Goal: Information Seeking & Learning: Find specific fact

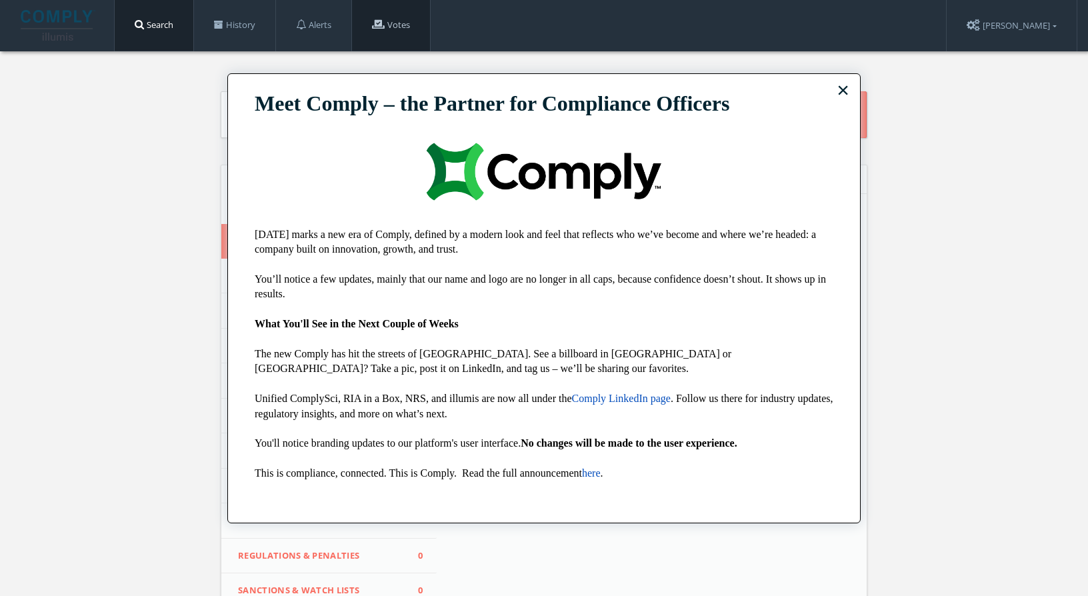
click at [387, 18] on link "Votes" at bounding box center [391, 25] width 78 height 51
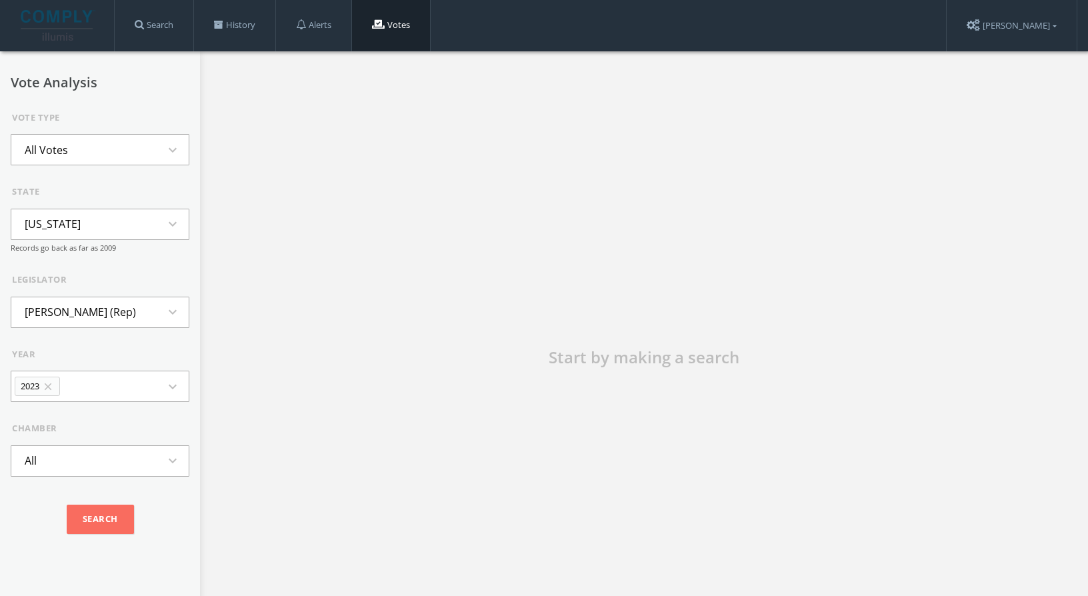
click at [46, 388] on icon "close" at bounding box center [48, 387] width 12 height 12
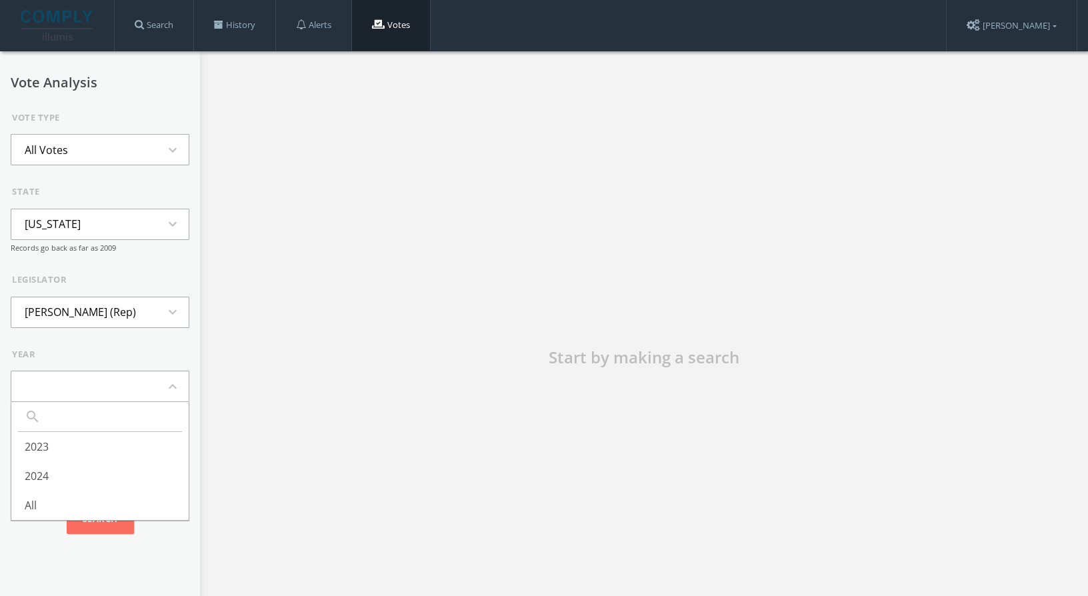
click at [120, 309] on li "Jamie Allard (Rep)" at bounding box center [80, 311] width 138 height 29
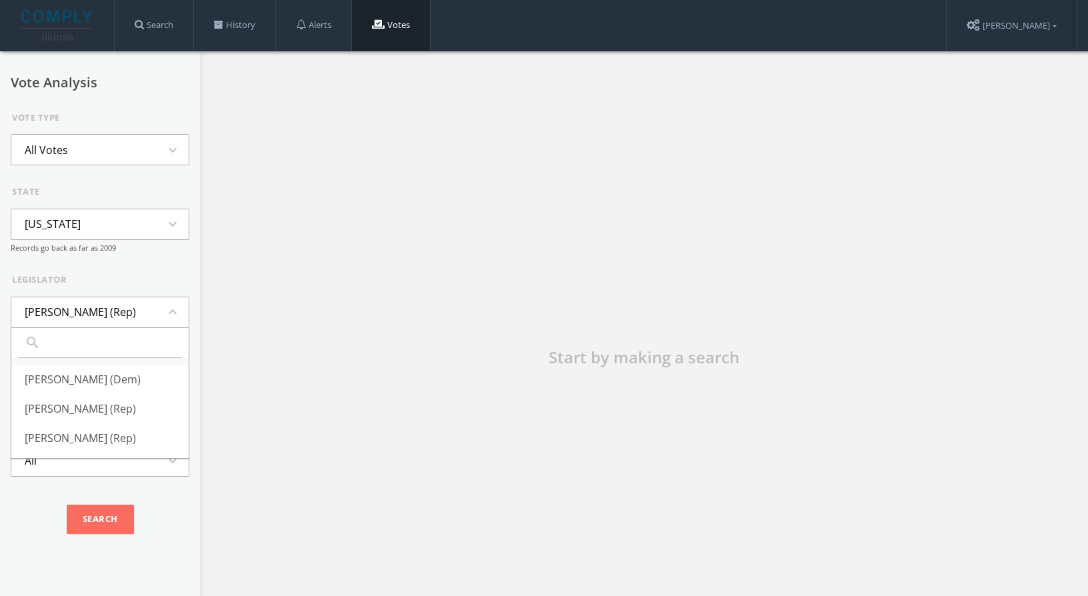
scroll to position [298, 0]
click at [89, 237] on button "Alaska expand_more" at bounding box center [100, 224] width 179 height 31
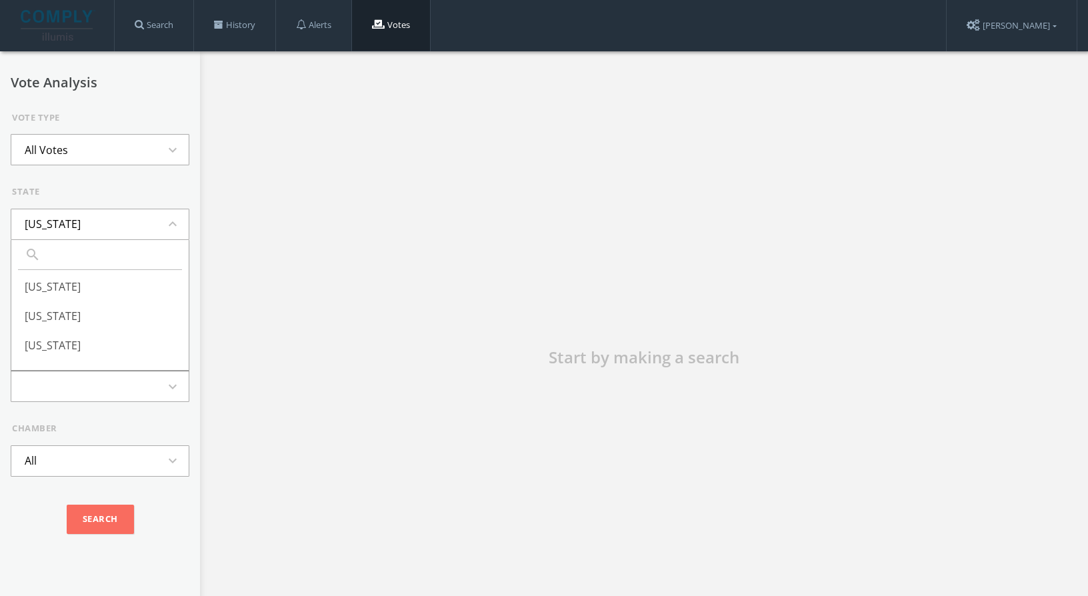
scroll to position [611, 0]
click at [92, 343] on li "Minnesota" at bounding box center [99, 347] width 177 height 29
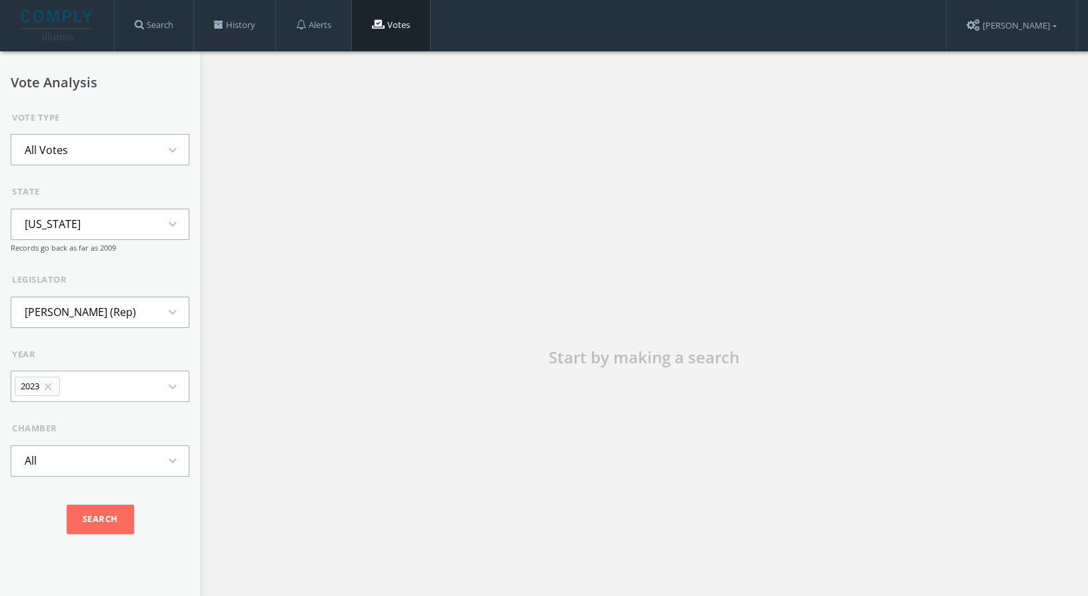
click at [129, 310] on button "Jim Abeler (Rep) expand_more" at bounding box center [100, 312] width 179 height 31
click at [202, 343] on div "Start by making a search" at bounding box center [644, 365] width 888 height 628
click at [111, 377] on button "2023 close expand_more" at bounding box center [100, 386] width 179 height 31
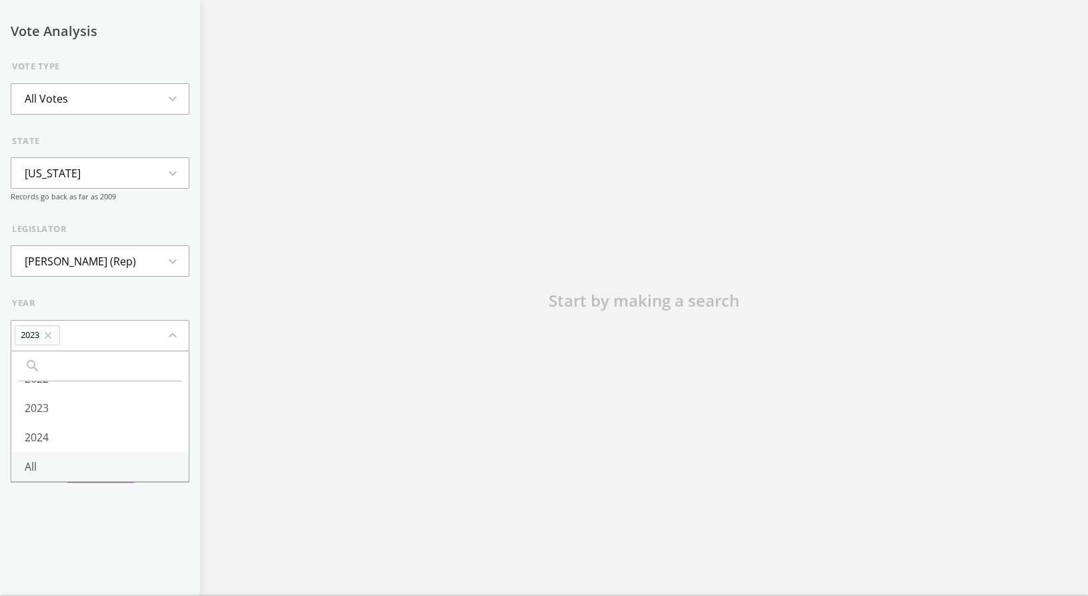
scroll to position [83, 0]
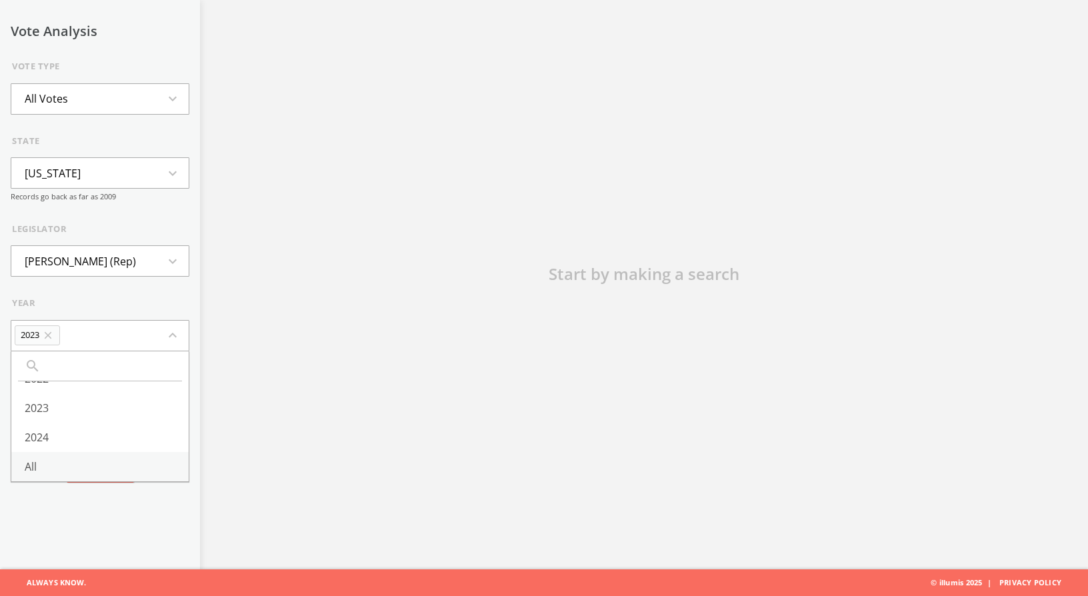
click at [56, 452] on li "All" at bounding box center [99, 466] width 177 height 29
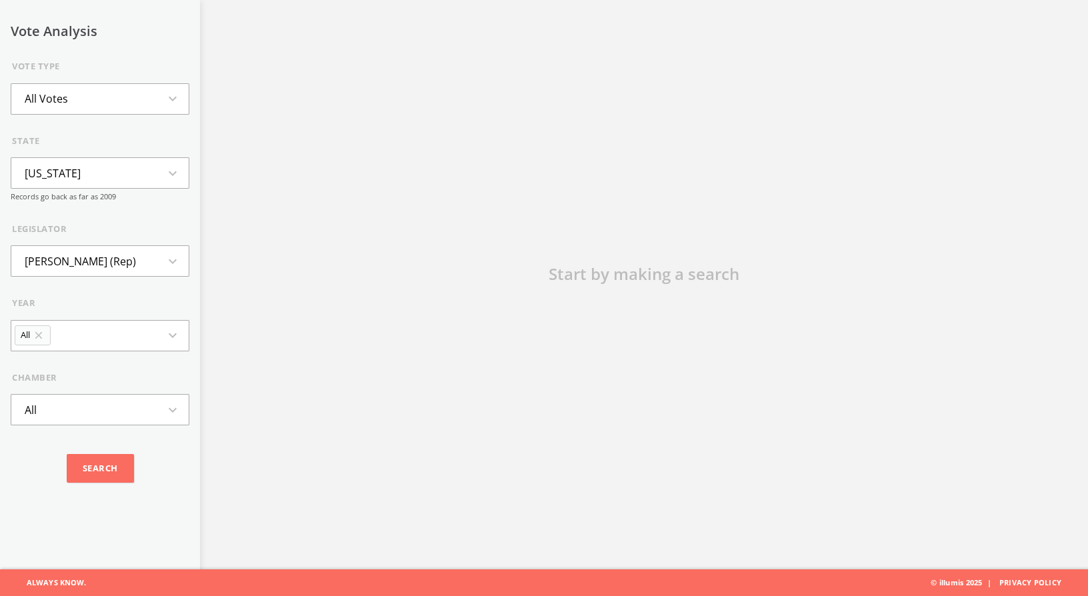
click at [96, 251] on li "Jim Abeler (Rep)" at bounding box center [80, 261] width 138 height 29
click at [71, 248] on li "Kristin Robbins (Rep)" at bounding box center [99, 233] width 177 height 29
click at [96, 466] on input "Search" at bounding box center [100, 468] width 67 height 29
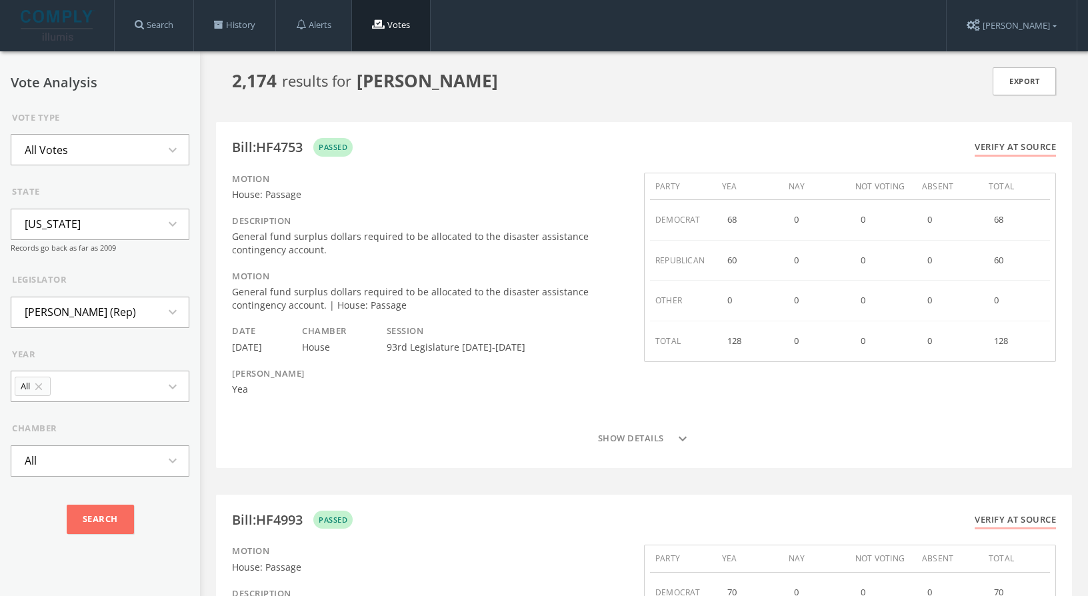
scroll to position [6, 0]
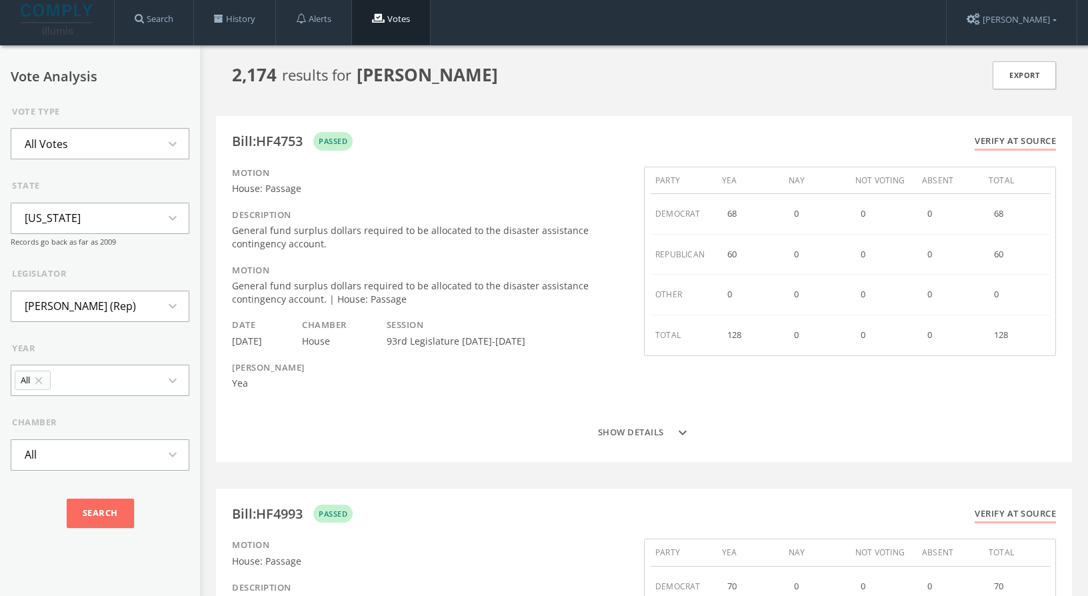
click at [660, 437] on button "Show details expand_more" at bounding box center [644, 432] width 824 height 27
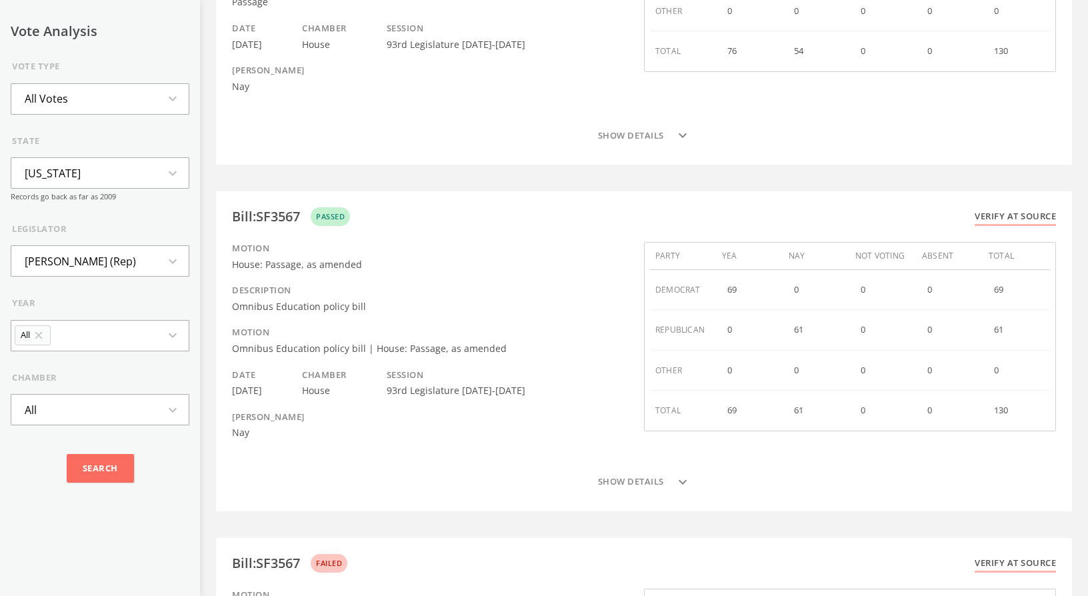
scroll to position [1129, 0]
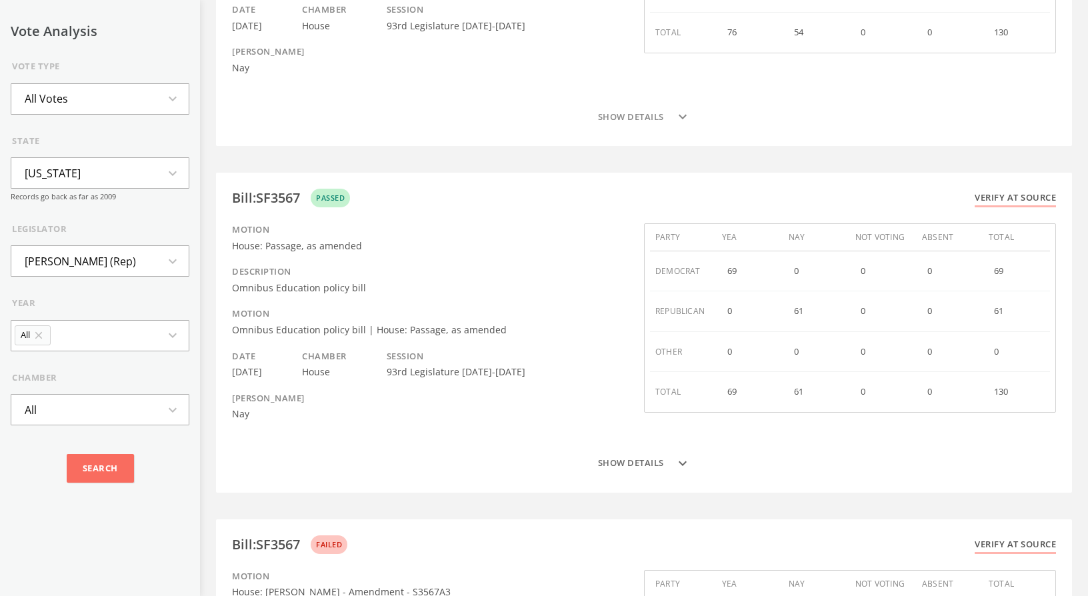
click at [634, 466] on button "Show details expand_more" at bounding box center [644, 463] width 824 height 27
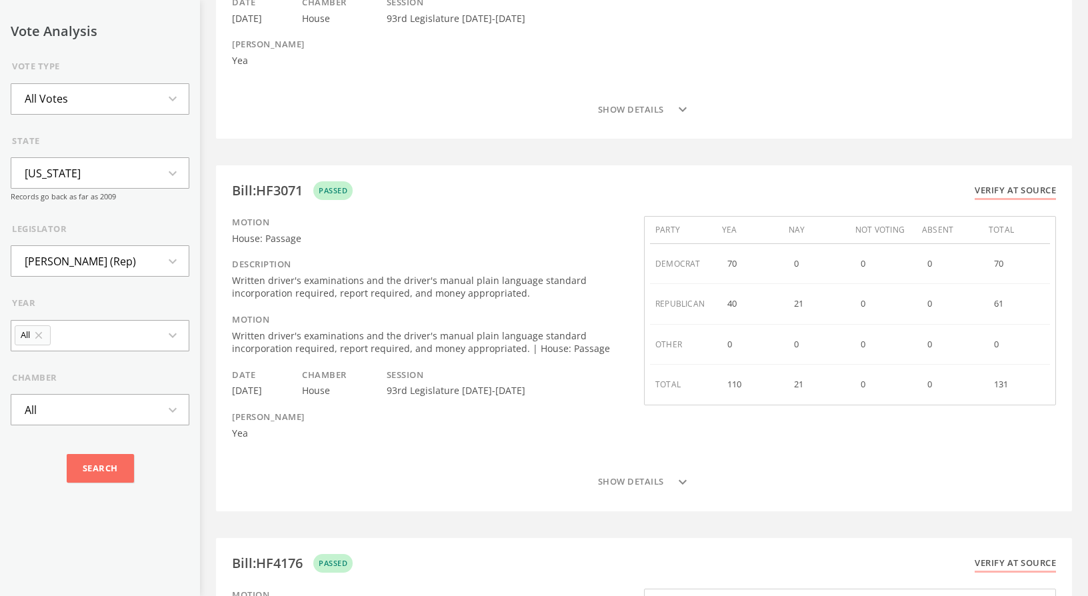
scroll to position [20878, 0]
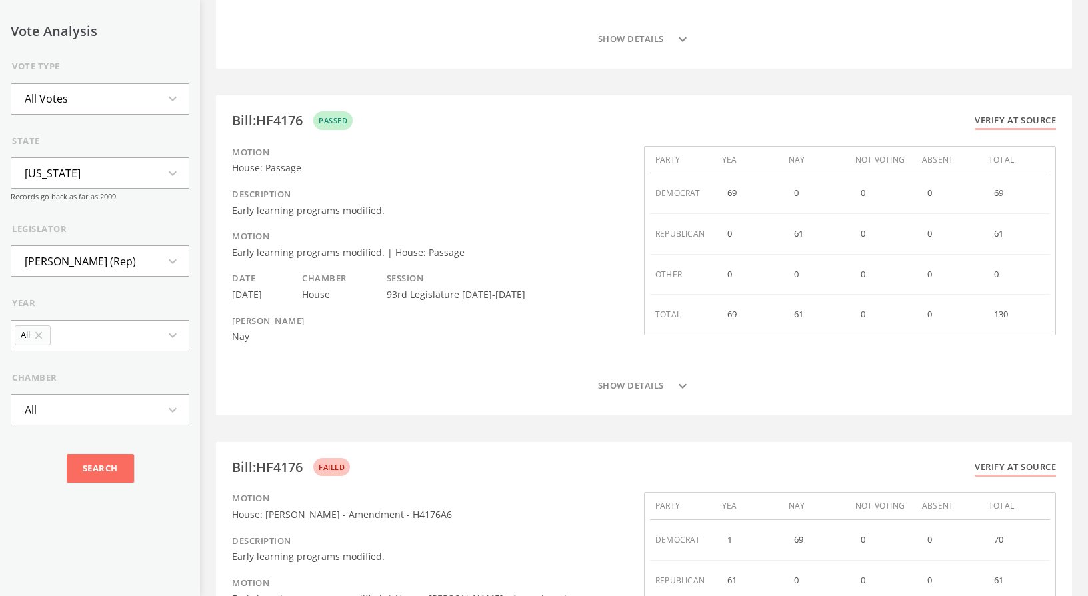
click at [157, 418] on button "All expand_more" at bounding box center [100, 409] width 179 height 31
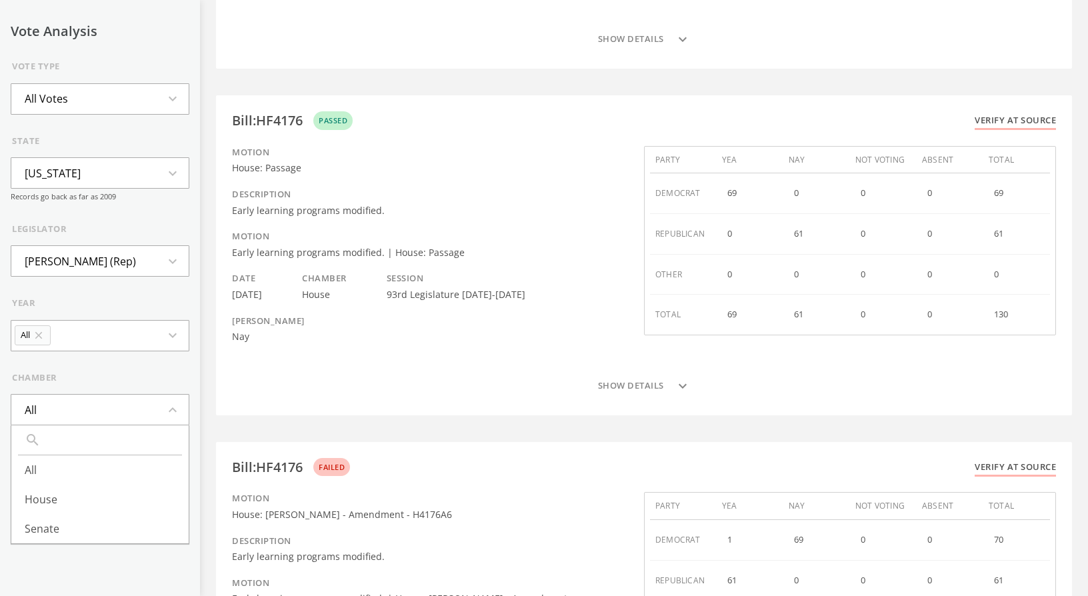
click at [157, 418] on button "All expand_less" at bounding box center [100, 409] width 179 height 31
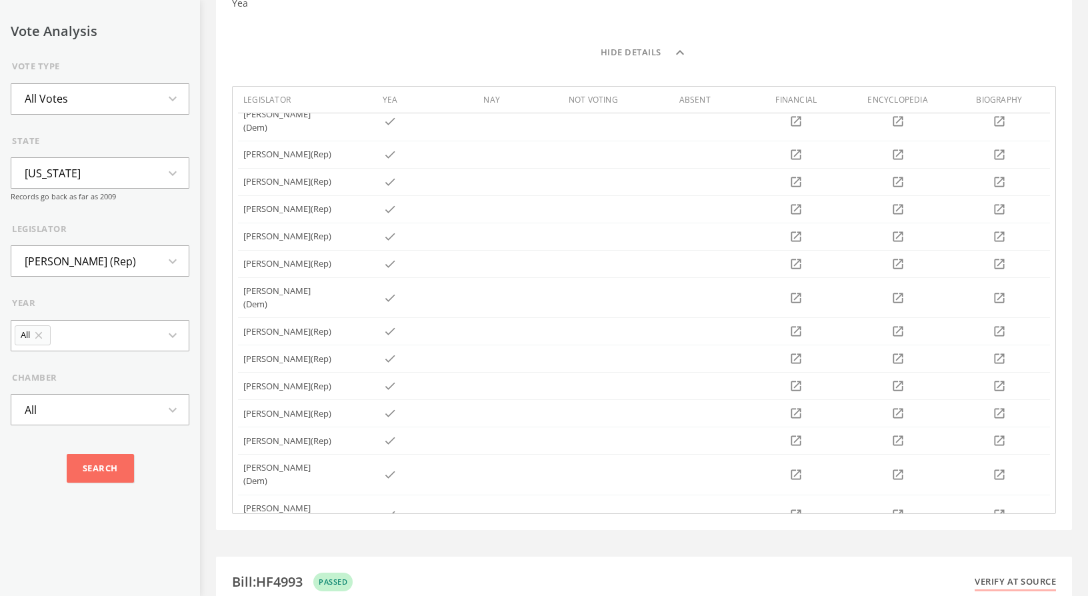
scroll to position [0, 0]
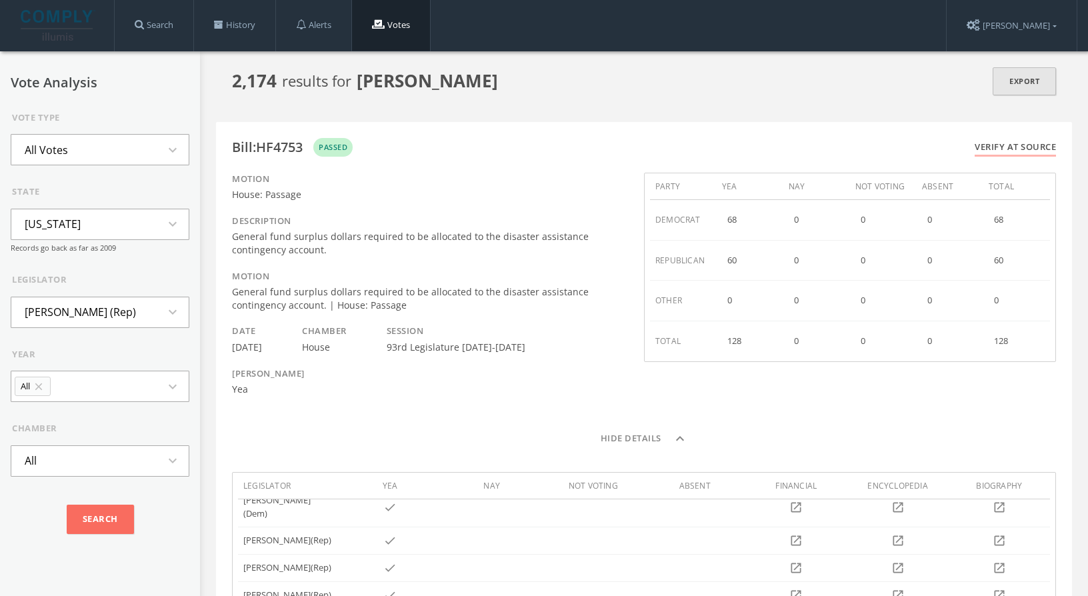
click at [1020, 77] on link "Export" at bounding box center [1023, 81] width 63 height 29
click at [165, 154] on icon "expand_more" at bounding box center [177, 150] width 24 height 16
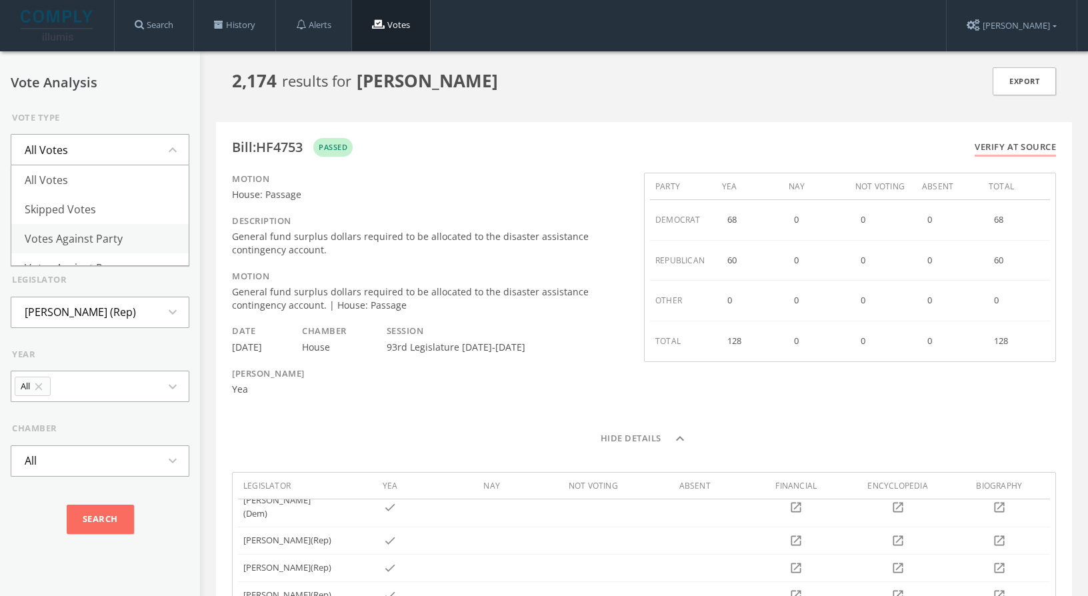
click at [119, 239] on li "Votes Against Party" at bounding box center [99, 238] width 177 height 29
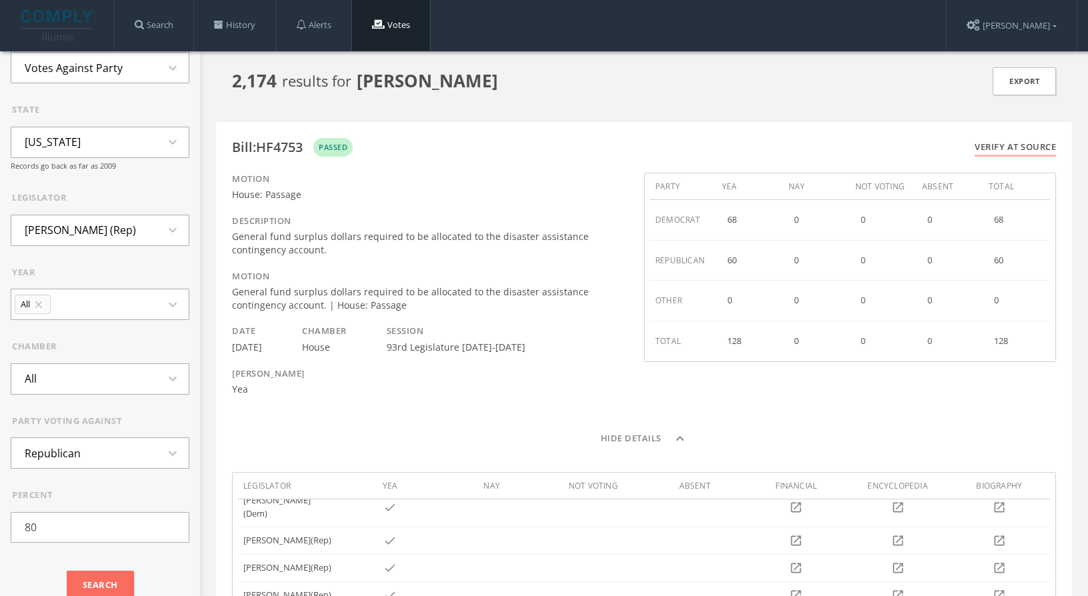
scroll to position [93, 0]
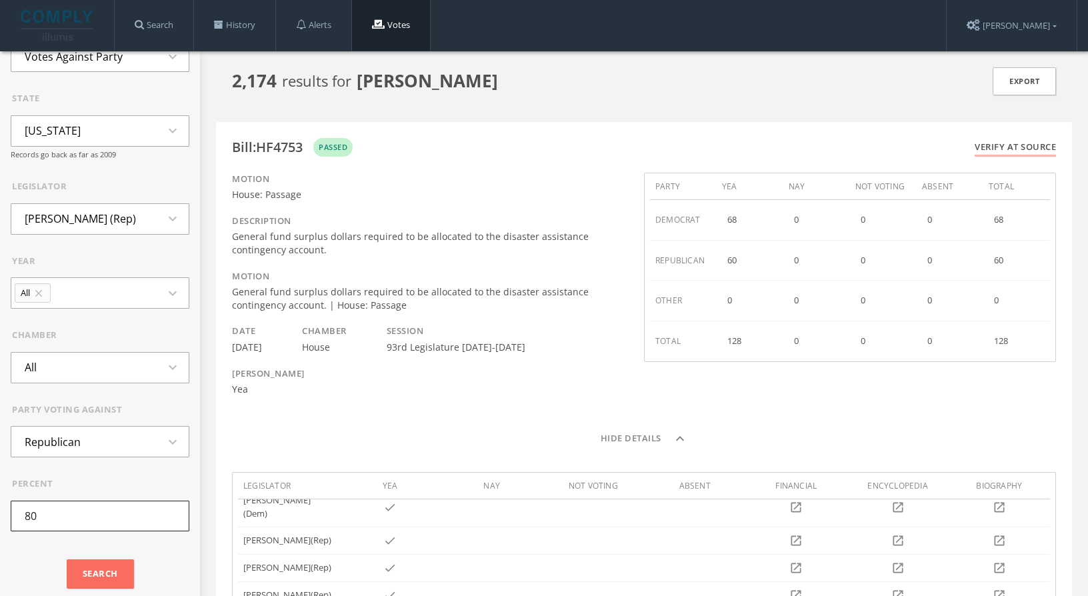
drag, startPoint x: 76, startPoint y: 516, endPoint x: -7, endPoint y: 486, distance: 88.3
click at [1014, 343] on div "128" at bounding box center [1016, 341] width 56 height 27
drag, startPoint x: 1006, startPoint y: 263, endPoint x: 987, endPoint y: 259, distance: 19.7
click at [987, 259] on div "60" at bounding box center [1016, 261] width 67 height 40
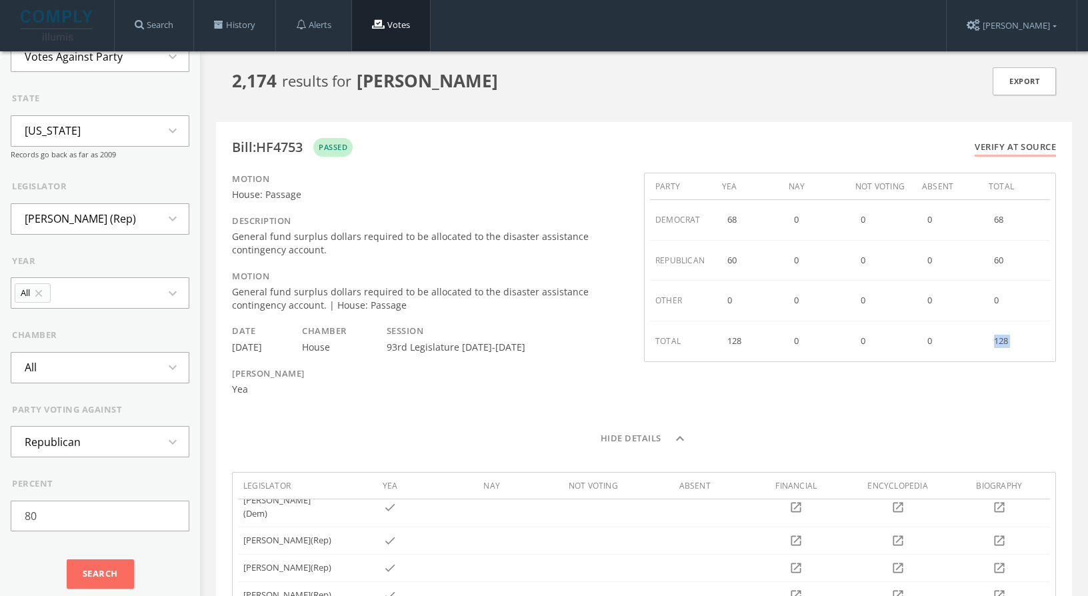
drag, startPoint x: 1015, startPoint y: 343, endPoint x: 990, endPoint y: 343, distance: 25.3
click at [990, 343] on div "128" at bounding box center [1016, 341] width 56 height 27
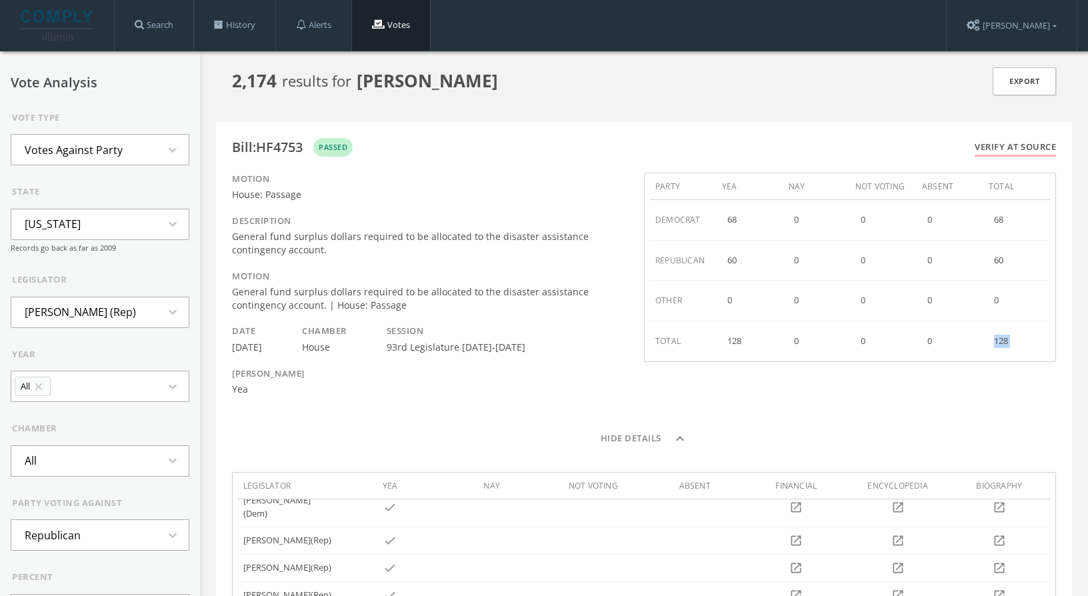
scroll to position [1, 0]
click at [81, 155] on li "Votes Against Party" at bounding box center [73, 149] width 125 height 29
click at [89, 205] on li "Skipped Votes" at bounding box center [99, 208] width 177 height 29
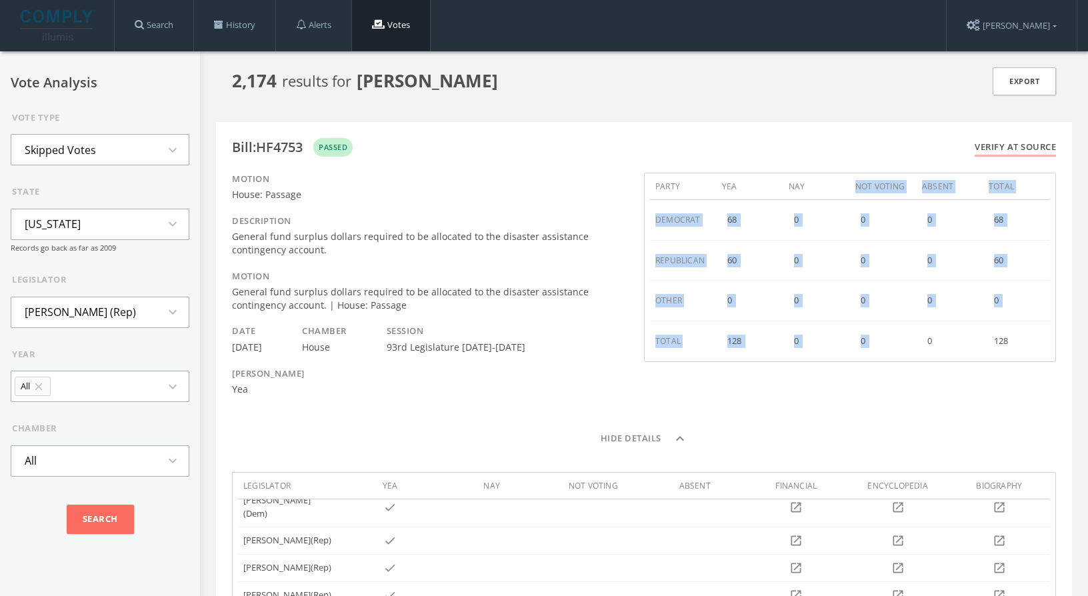
drag, startPoint x: 856, startPoint y: 182, endPoint x: 917, endPoint y: 327, distance: 157.4
click at [917, 327] on div "party yea nay not voting absent total democrat 68 0 0 0 68 republican 60 0 0 0 …" at bounding box center [850, 267] width 412 height 189
click at [100, 512] on input "Search" at bounding box center [100, 518] width 67 height 29
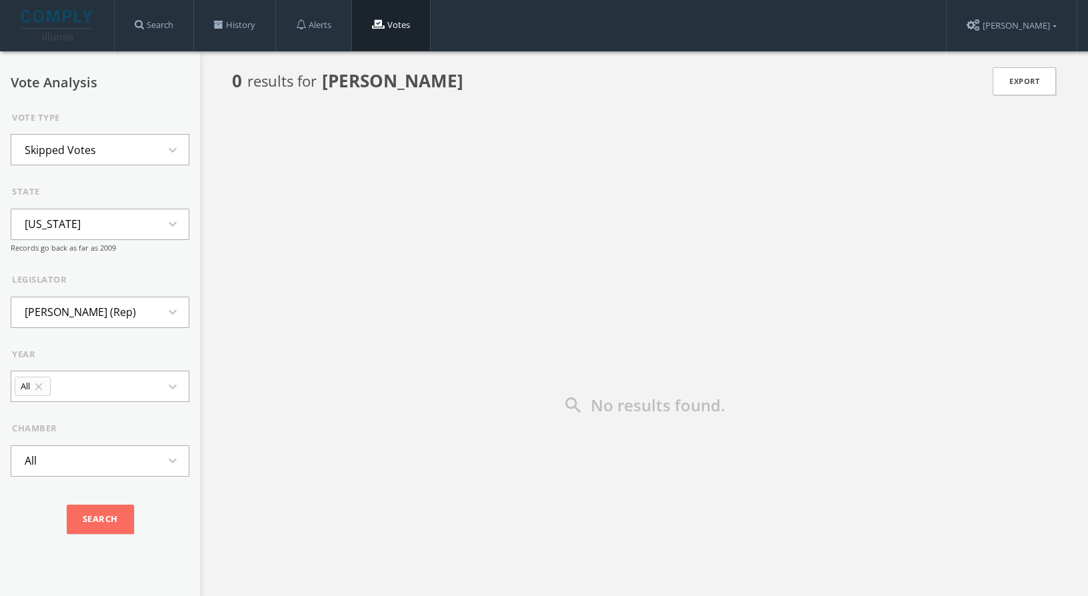
click at [121, 153] on button "Skipped Votes expand_more" at bounding box center [100, 149] width 179 height 31
click at [107, 183] on li "All Votes" at bounding box center [99, 179] width 177 height 29
click at [100, 523] on input "Search" at bounding box center [100, 518] width 67 height 29
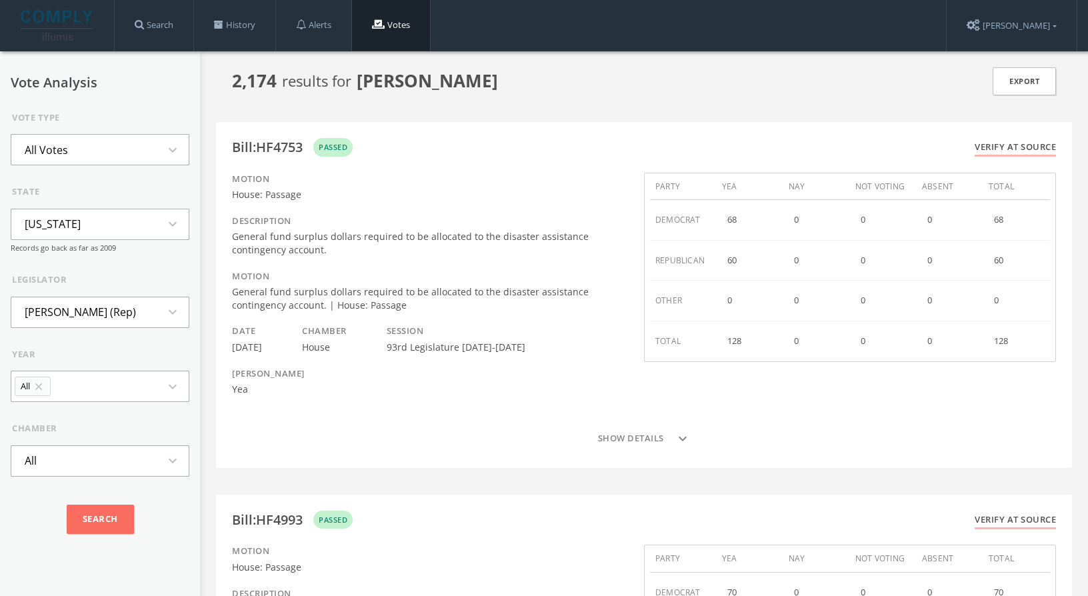
click at [165, 149] on icon "expand_more" at bounding box center [177, 150] width 24 height 16
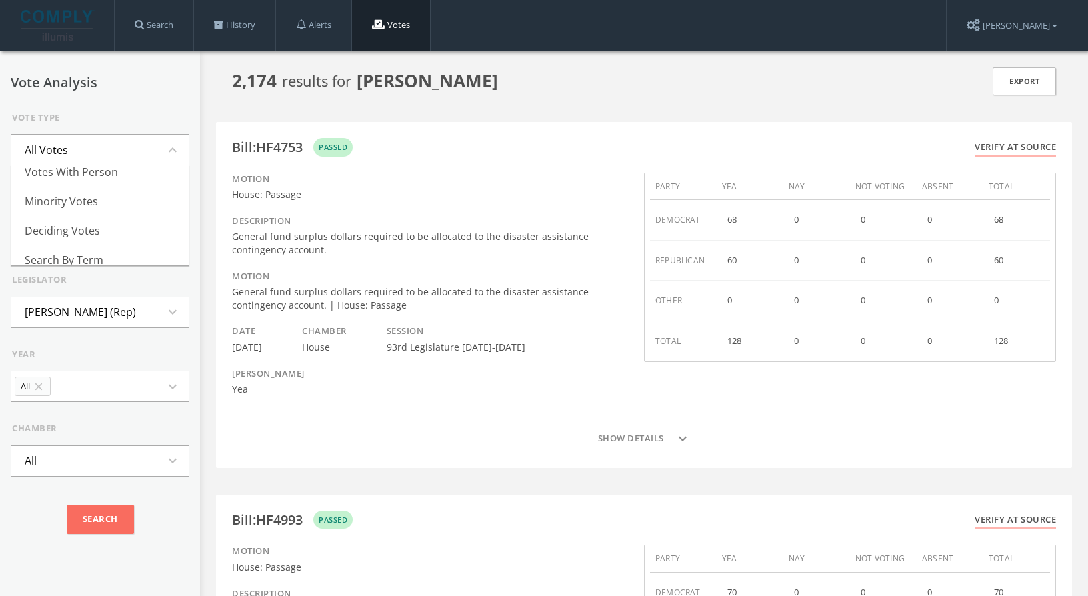
scroll to position [145, 0]
click at [107, 219] on li "Deciding Votes" at bounding box center [99, 221] width 177 height 29
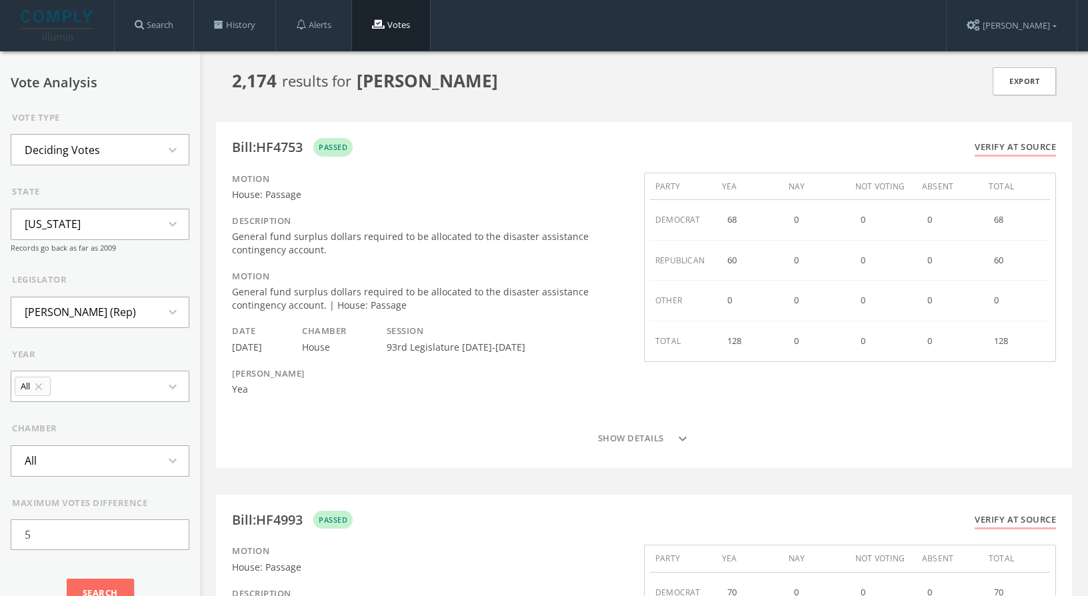
click at [126, 147] on button "Deciding Votes expand_more" at bounding box center [100, 149] width 179 height 31
click at [111, 220] on li "Votes With Person" at bounding box center [99, 216] width 177 height 29
click at [145, 146] on button "Votes With Person expand_more" at bounding box center [100, 149] width 179 height 31
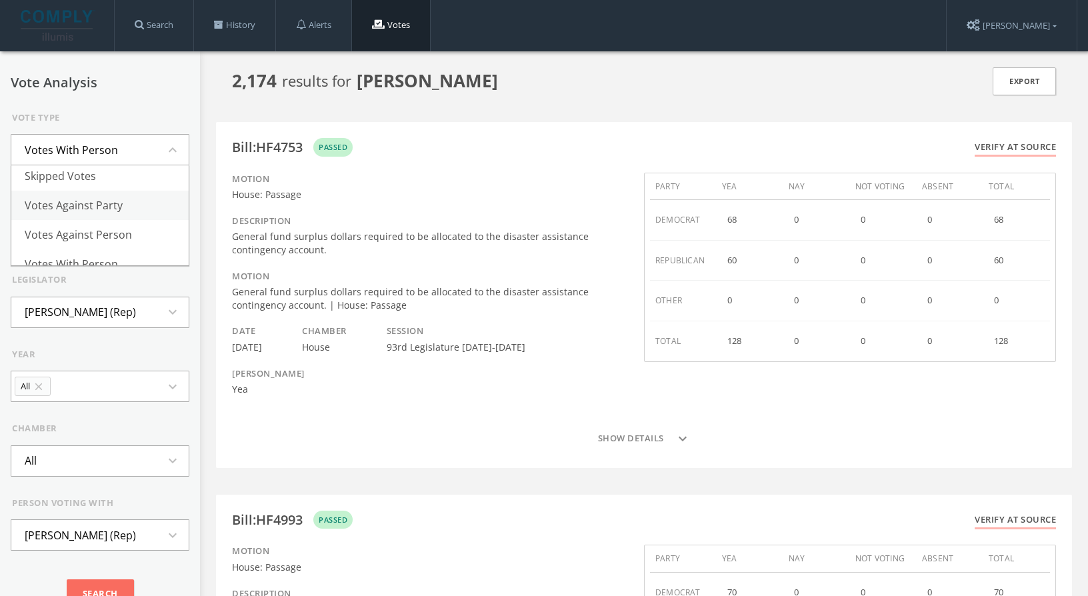
scroll to position [35, 0]
click at [126, 234] on li "Votes Against Person" at bounding box center [99, 233] width 177 height 29
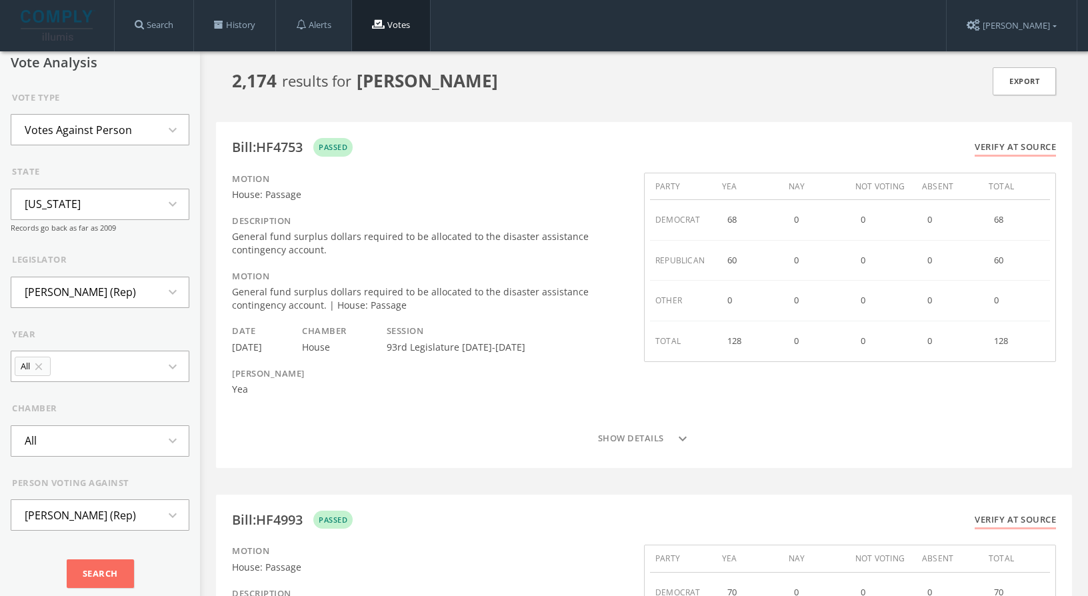
click at [127, 140] on li "Votes Against Person" at bounding box center [78, 129] width 134 height 29
click at [106, 216] on li "Minority Votes" at bounding box center [99, 215] width 177 height 29
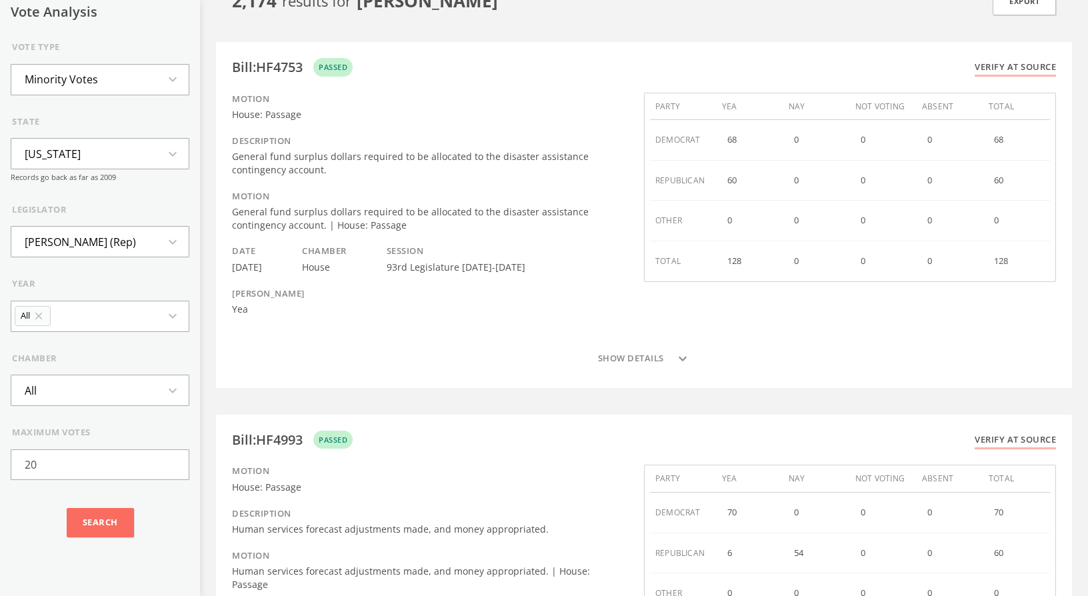
scroll to position [79, 0]
click at [93, 465] on input "20" at bounding box center [100, 464] width 179 height 31
click at [90, 530] on input "Search" at bounding box center [100, 522] width 67 height 29
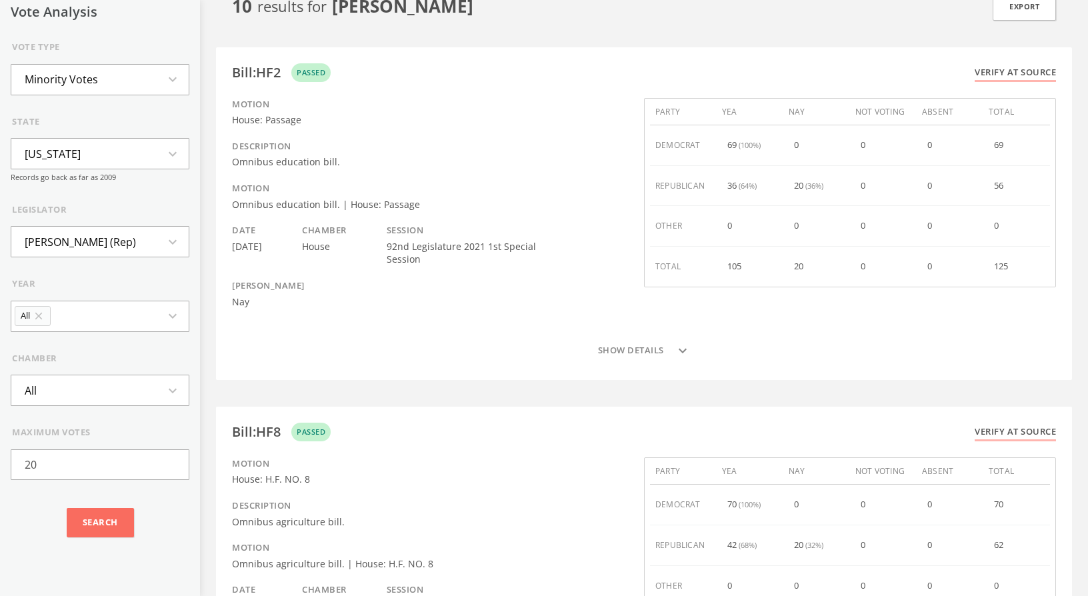
scroll to position [7, 0]
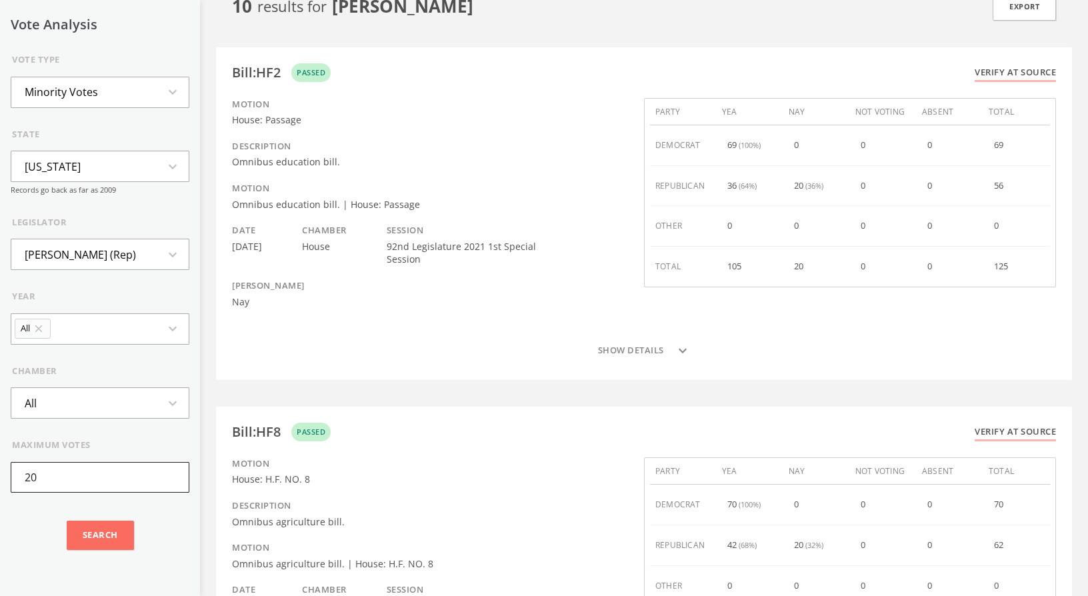
drag, startPoint x: 66, startPoint y: 476, endPoint x: 5, endPoint y: 455, distance: 64.7
click at [5, 455] on div "Vote Analysis Vote Type Minority Votes expand_more state Minnesota expand_more …" at bounding box center [100, 298] width 200 height 596
click at [122, 95] on button "Minority Votes expand_more" at bounding box center [100, 92] width 179 height 31
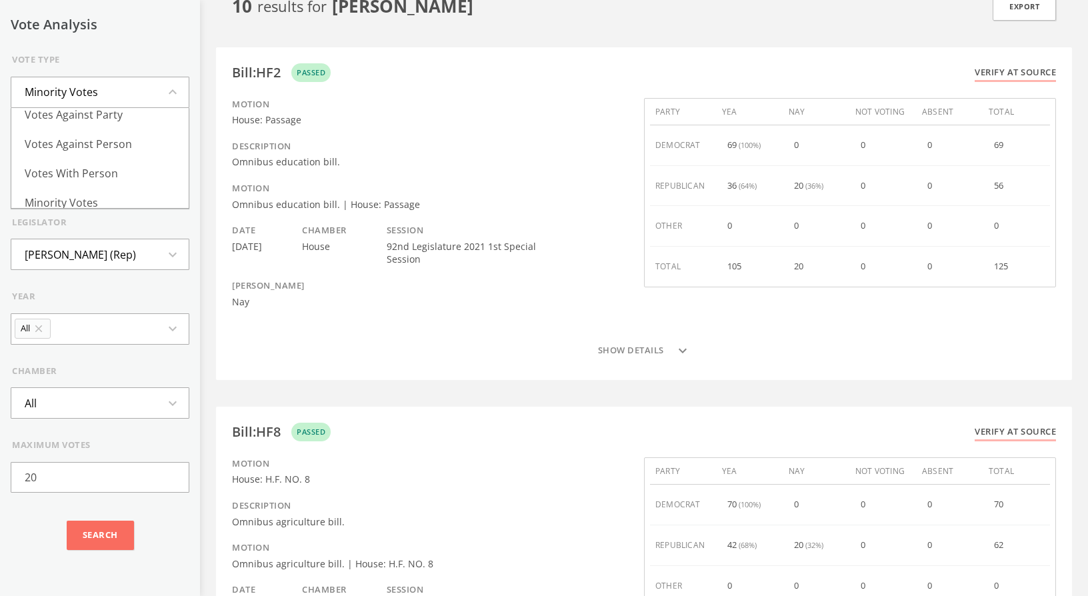
scroll to position [145, 0]
click at [103, 151] on li "Deciding Votes" at bounding box center [99, 163] width 177 height 29
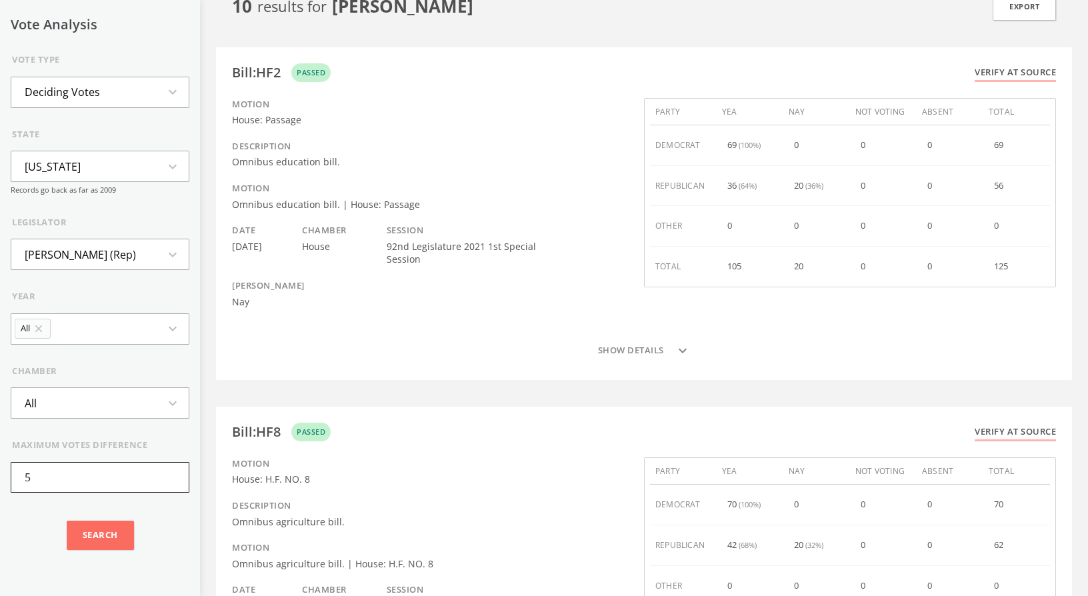
click at [103, 484] on input "5" at bounding box center [100, 477] width 179 height 31
click at [165, 99] on icon "expand_more" at bounding box center [177, 92] width 24 height 16
click at [162, 40] on div "Vote Analysis Vote Type Deciding Votes expand_less All Votes Skipped Votes Vote…" at bounding box center [100, 287] width 179 height 540
click at [105, 480] on input "5" at bounding box center [100, 477] width 179 height 31
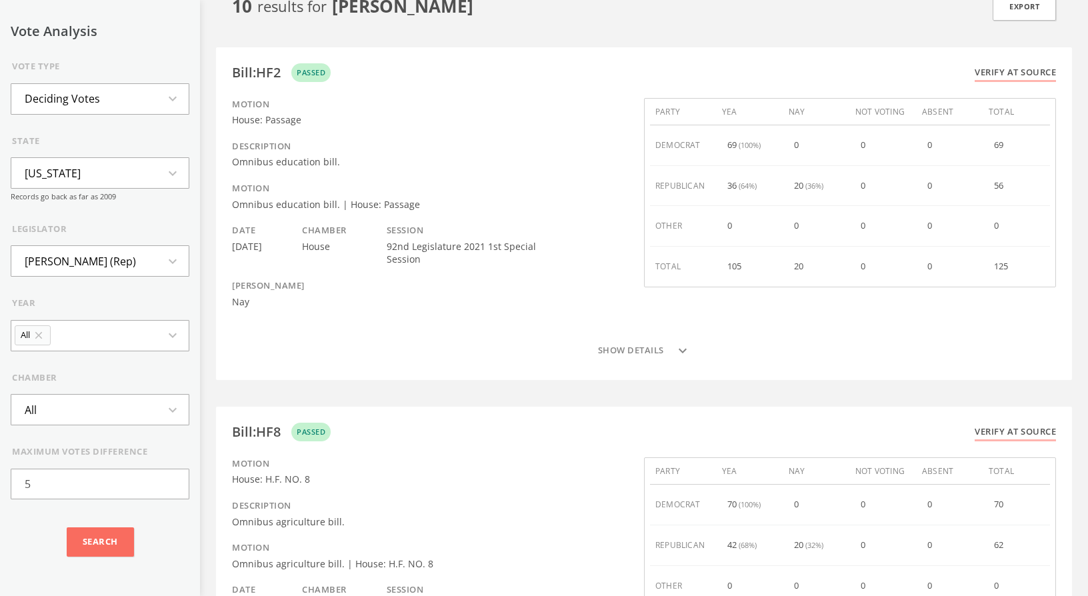
click at [165, 98] on icon "expand_more" at bounding box center [177, 99] width 24 height 16
click at [95, 191] on li "Search By Term" at bounding box center [99, 199] width 177 height 29
click at [53, 483] on input "text" at bounding box center [100, 483] width 179 height 31
drag, startPoint x: 440, startPoint y: 259, endPoint x: 403, endPoint y: 240, distance: 41.4
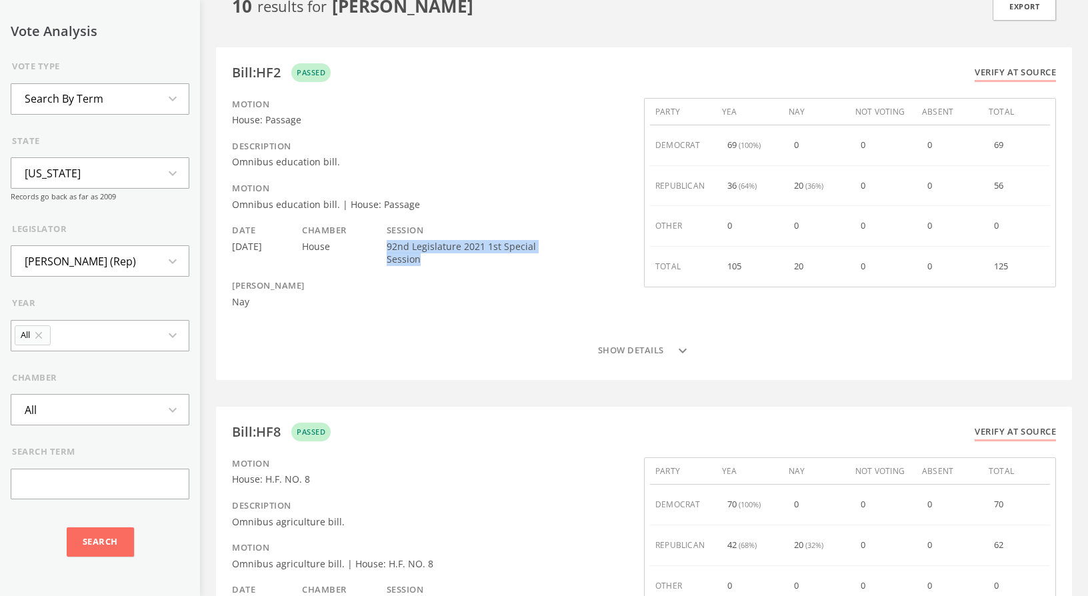
click at [403, 240] on div "Date 06/26/2021 Chamber House Session 92nd Legislature 2021 1st Special Session" at bounding box center [421, 251] width 379 height 55
click at [440, 256] on div "92nd Legislature 2021 1st Special Session" at bounding box center [479, 253] width 185 height 26
drag, startPoint x: 438, startPoint y: 260, endPoint x: 400, endPoint y: 245, distance: 40.7
click at [401, 245] on div "Date 06/26/2021 Chamber House Session 92nd Legislature 2021 1st Special Session" at bounding box center [421, 251] width 379 height 55
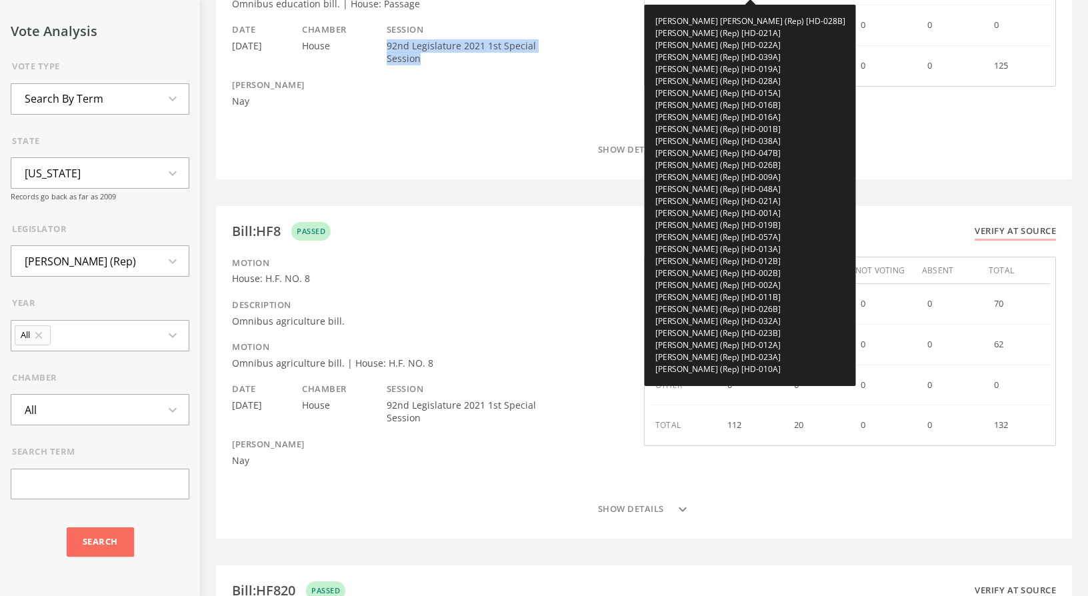
scroll to position [289, 0]
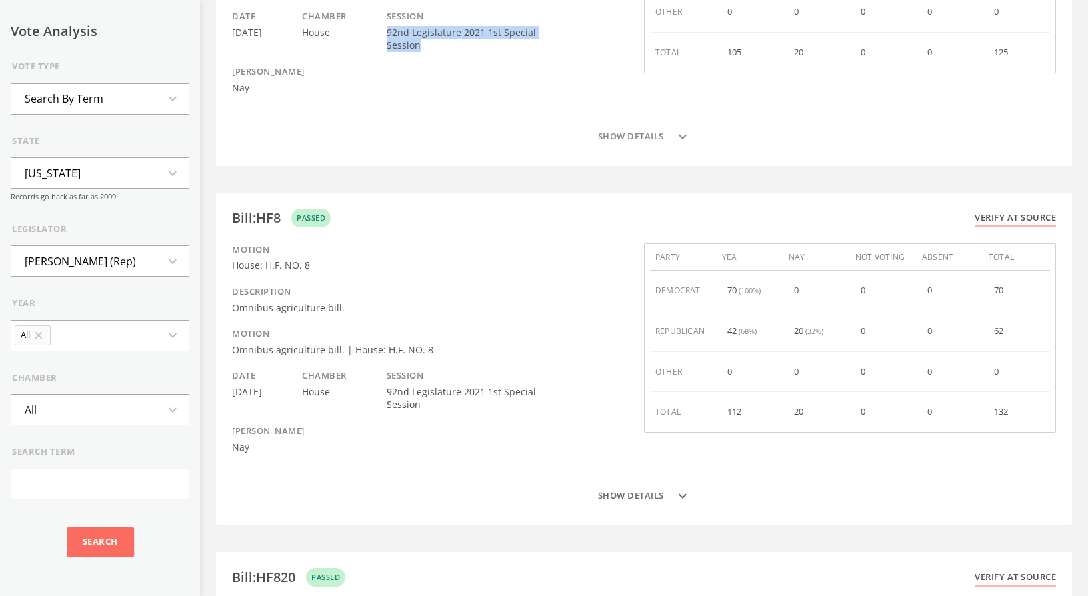
click at [620, 506] on button "Show details expand_more" at bounding box center [644, 495] width 824 height 27
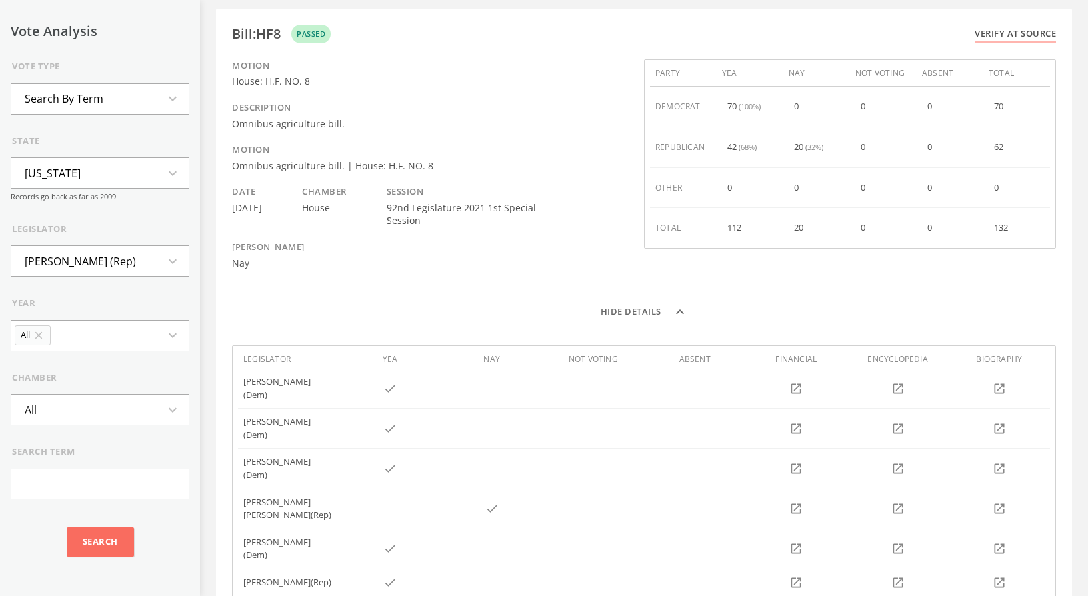
scroll to position [43, 0]
click at [676, 305] on icon "expand_less" at bounding box center [680, 312] width 16 height 16
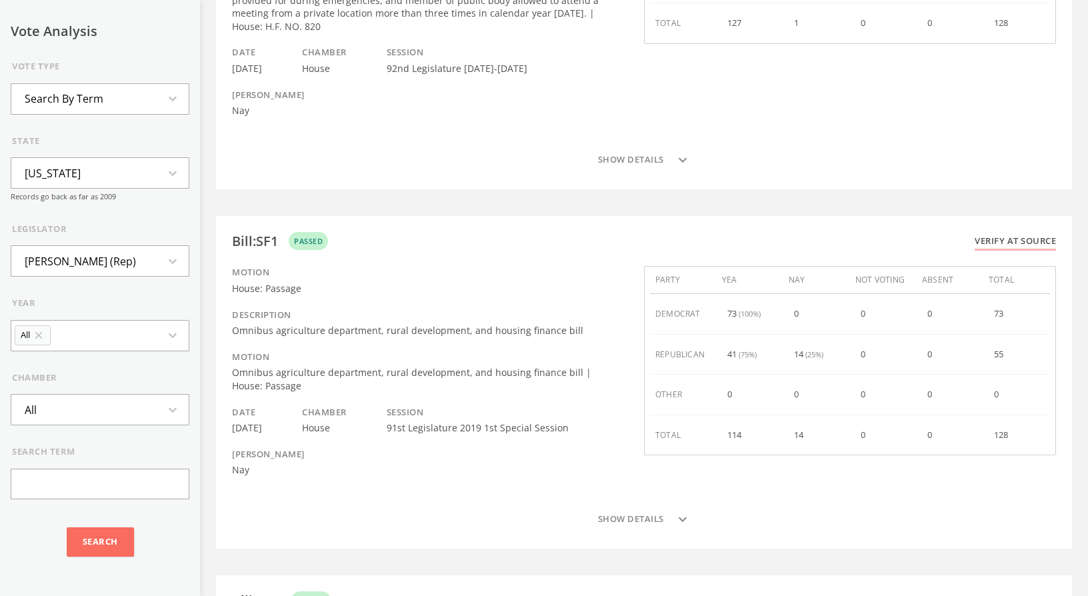
scroll to position [0, 0]
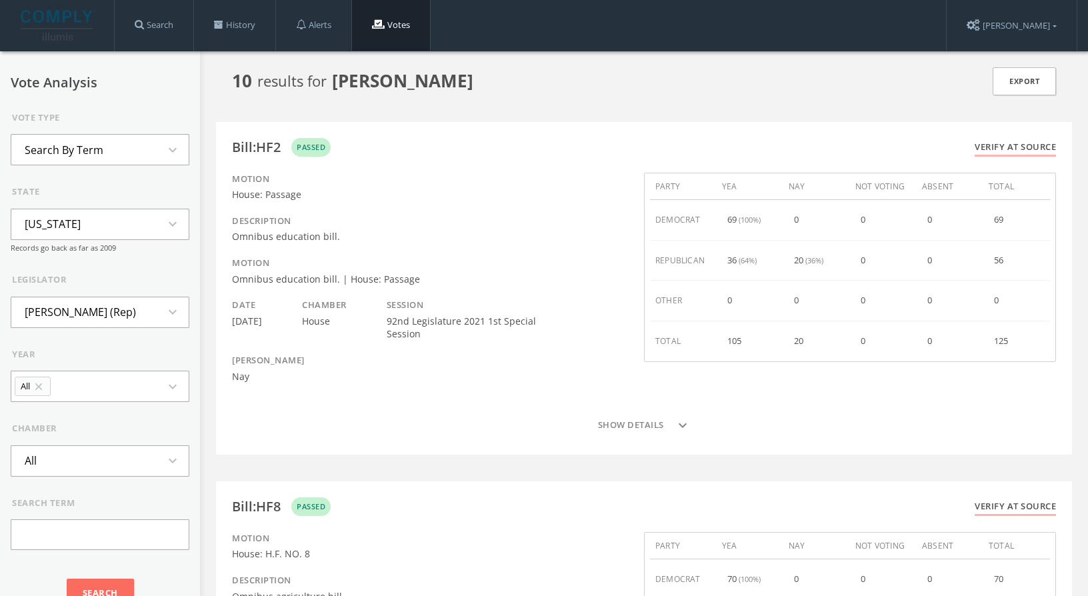
click at [1052, 17] on link "[PERSON_NAME]" at bounding box center [1011, 25] width 130 height 51
click at [996, 201] on link "Logout" at bounding box center [1015, 201] width 122 height 20
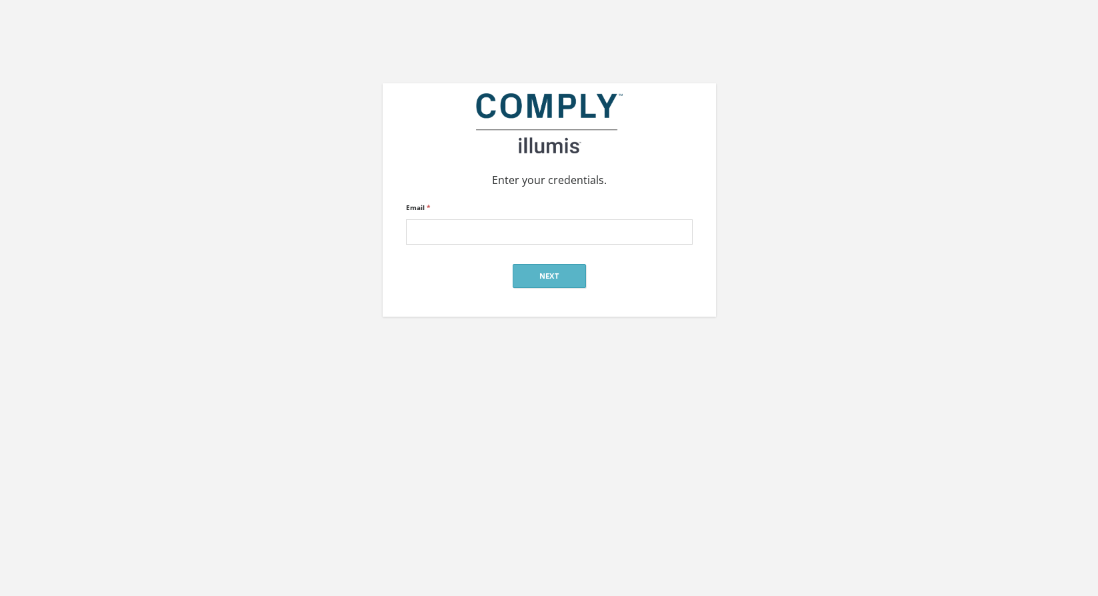
click at [183, 127] on div "Enter your credentials. Email * Next" at bounding box center [549, 158] width 760 height 317
